Goal: Check status

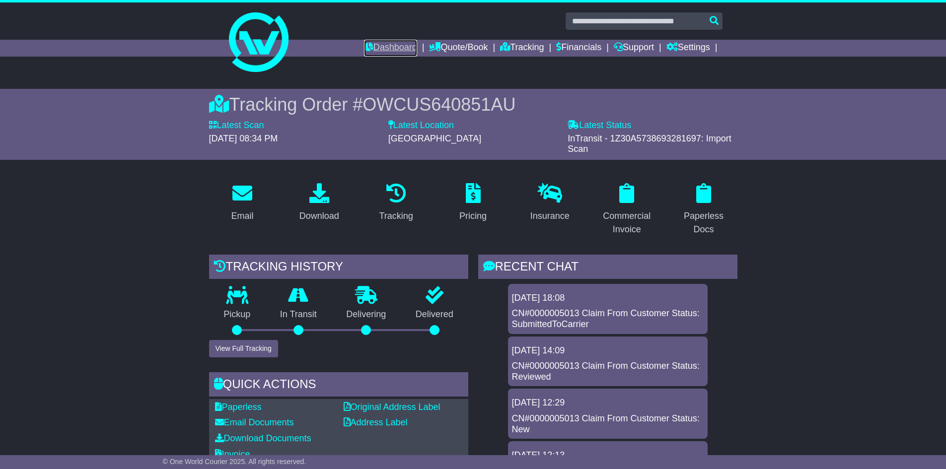
click at [402, 48] on link "Dashboard" at bounding box center [390, 48] width 53 height 17
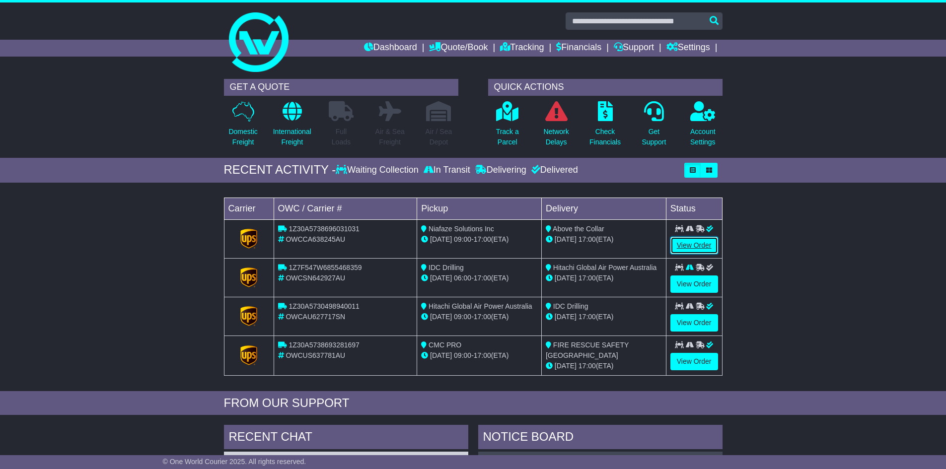
click at [703, 248] on link "View Order" at bounding box center [695, 245] width 48 height 17
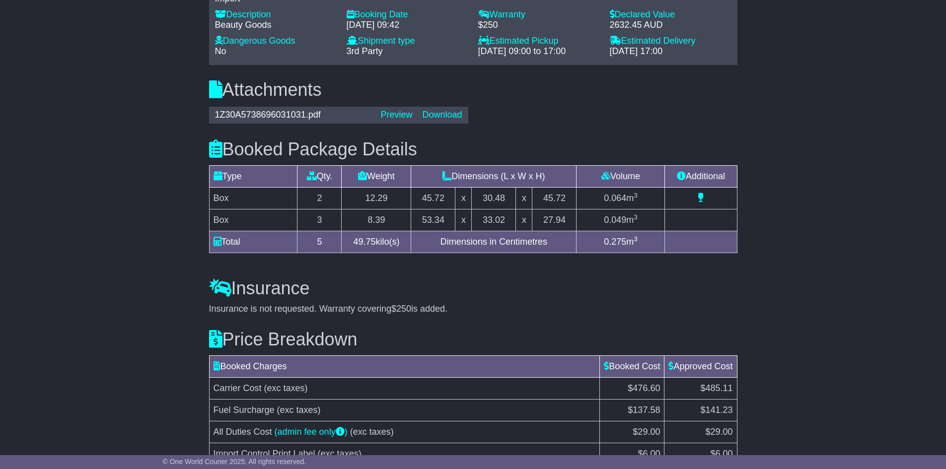
scroll to position [829, 0]
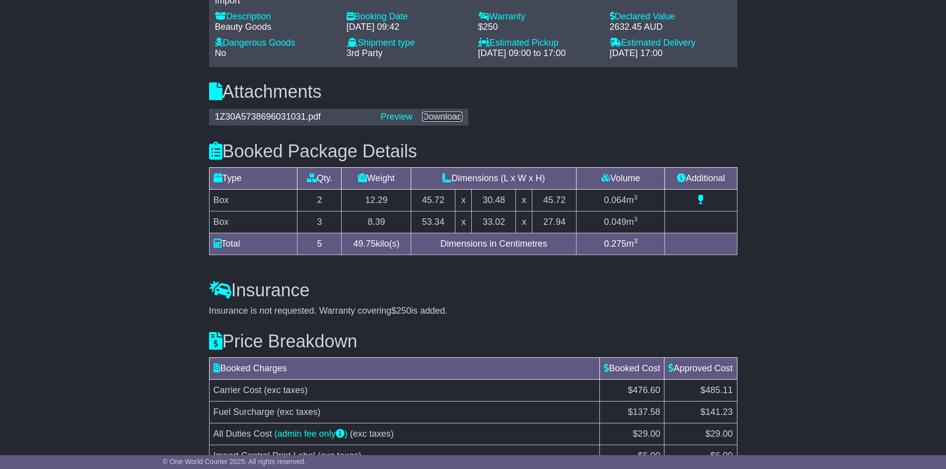
click at [432, 115] on link "Download" at bounding box center [442, 117] width 40 height 10
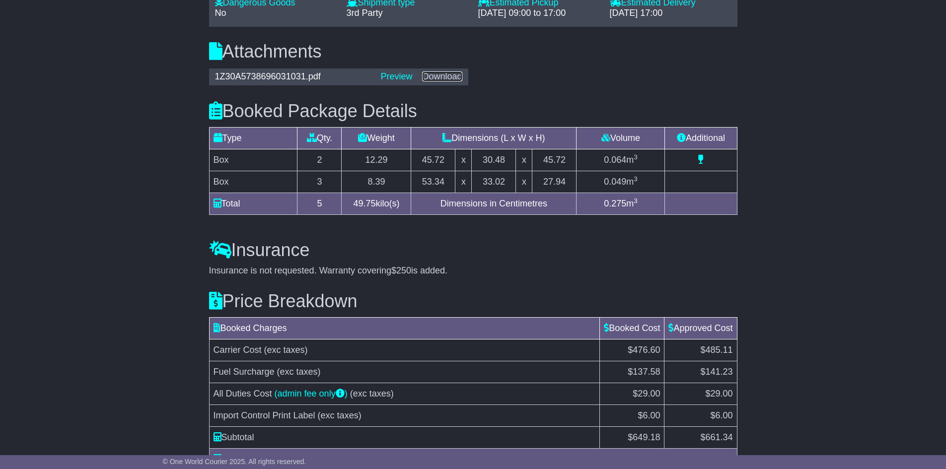
scroll to position [928, 0]
